Goal: Task Accomplishment & Management: Manage account settings

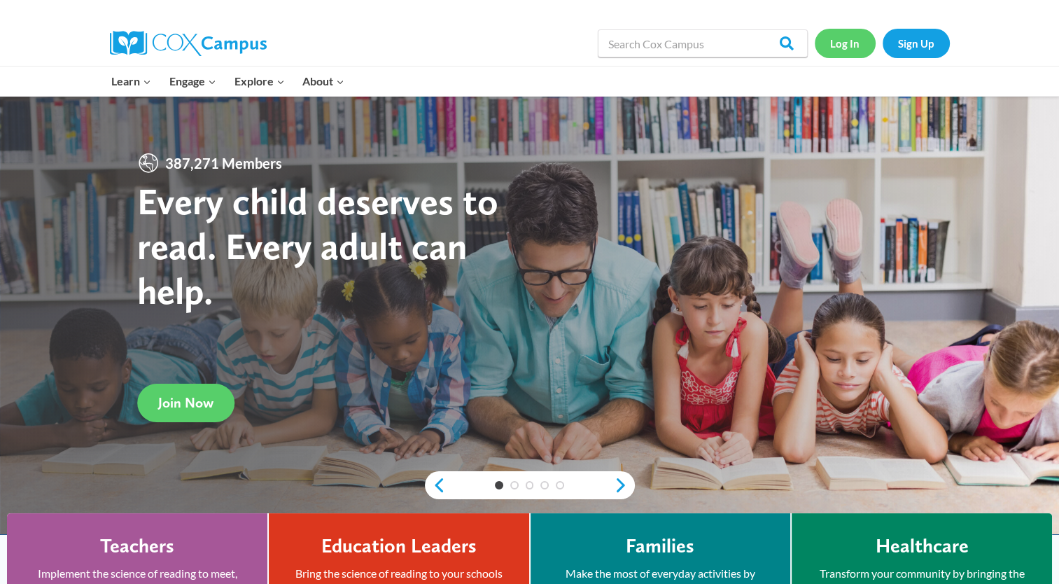
click at [862, 43] on link "Log In" at bounding box center [845, 43] width 61 height 29
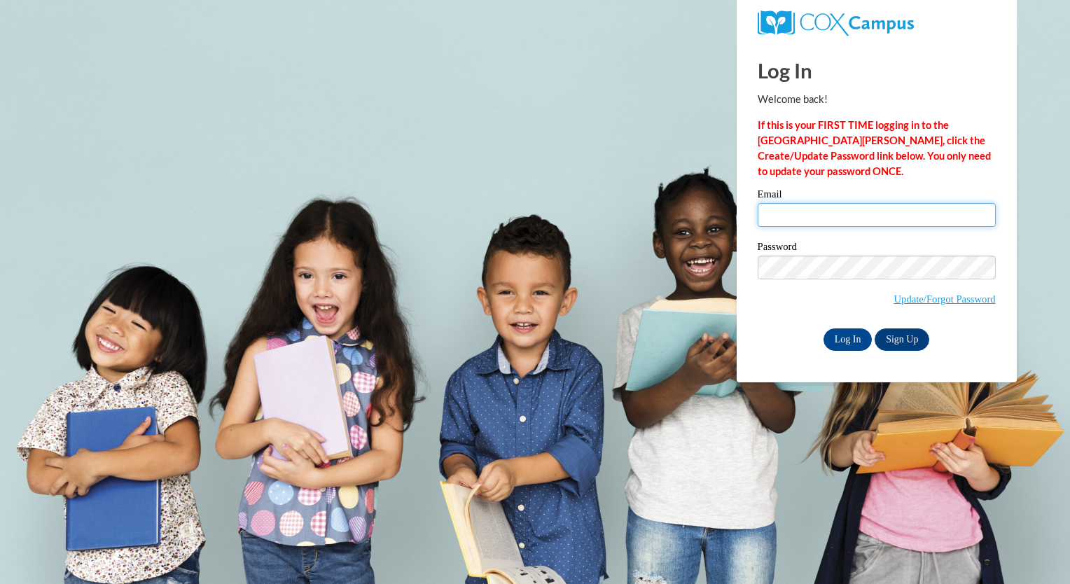
click at [804, 212] on input "Email" at bounding box center [876, 215] width 238 height 24
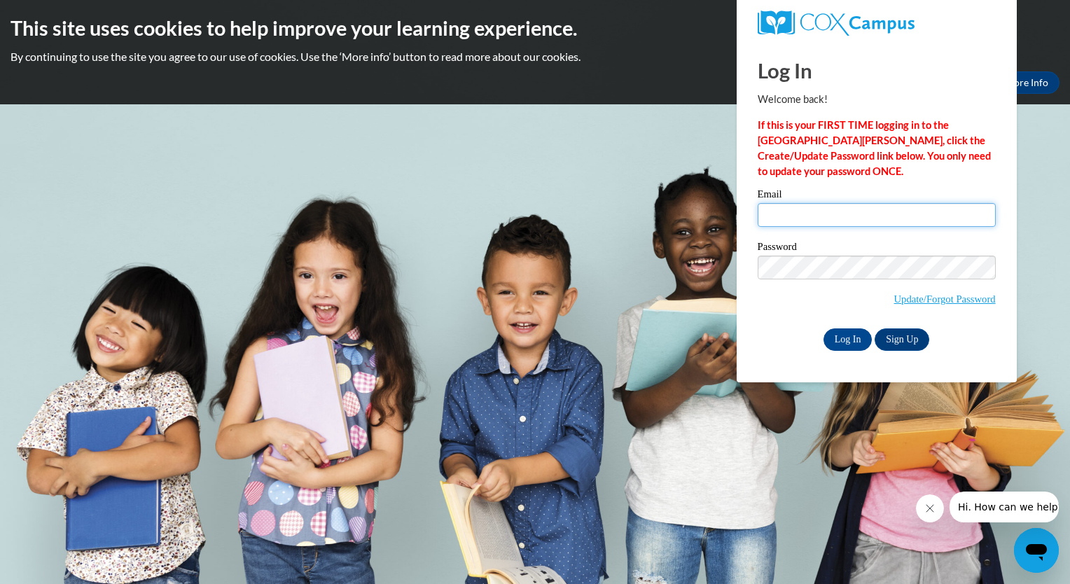
click at [771, 211] on input "Email" at bounding box center [876, 215] width 238 height 24
type input "[EMAIL_ADDRESS][DOMAIN_NAME]"
click at [864, 339] on input "Log In" at bounding box center [847, 339] width 49 height 22
